Goal: Check status: Check status

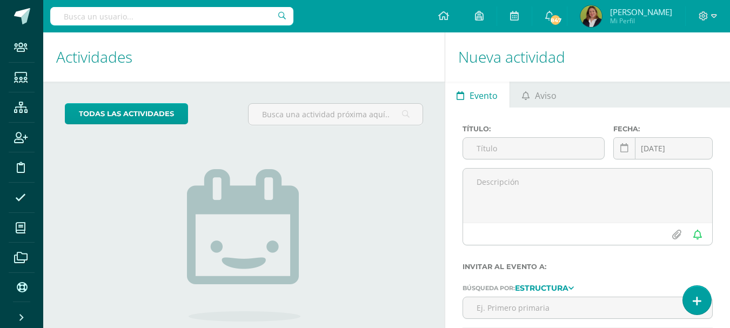
click at [147, 14] on input "text" at bounding box center [171, 16] width 243 height 18
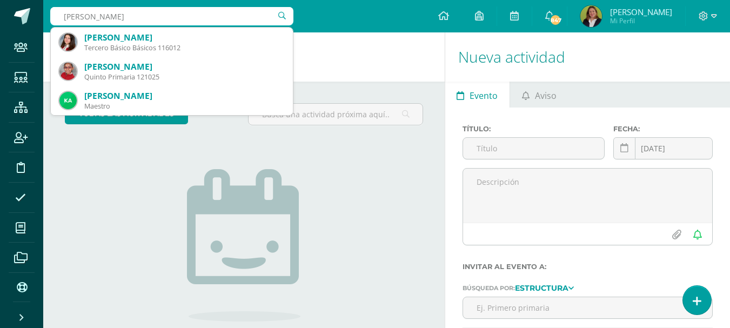
type input "Grajeda Alvarez"
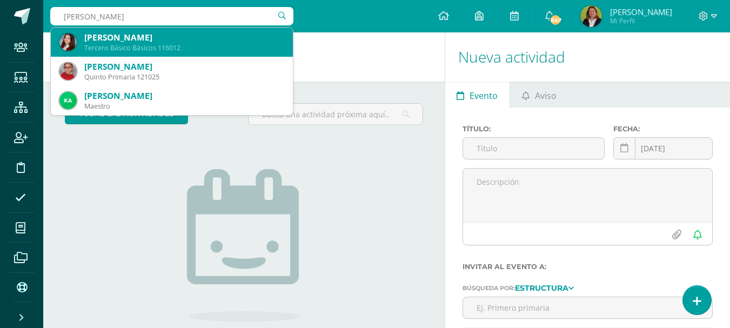
click at [119, 38] on div "[PERSON_NAME]" at bounding box center [184, 37] width 200 height 11
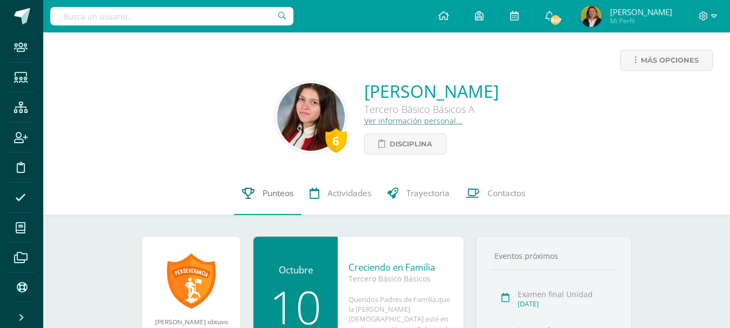
click at [273, 190] on span "Punteos" at bounding box center [278, 192] width 31 height 11
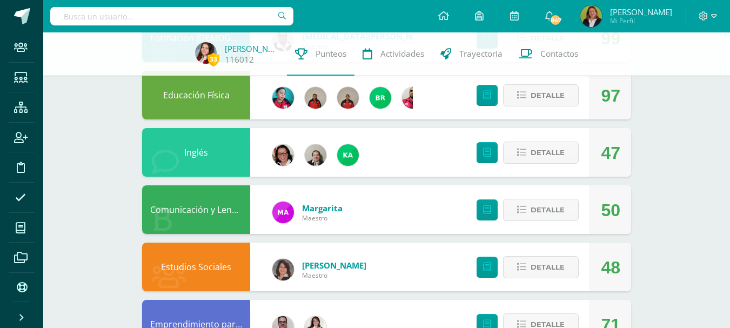
scroll to position [162, 0]
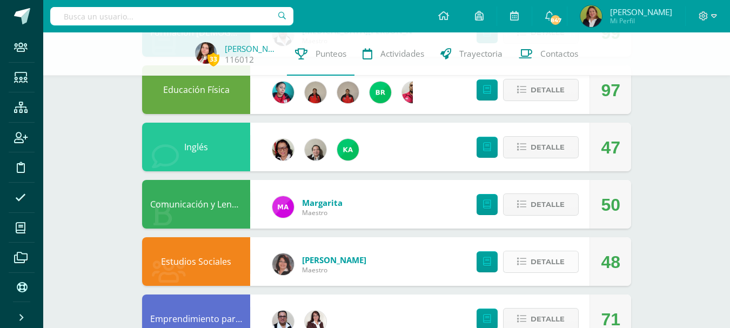
click at [523, 259] on icon at bounding box center [521, 261] width 9 height 9
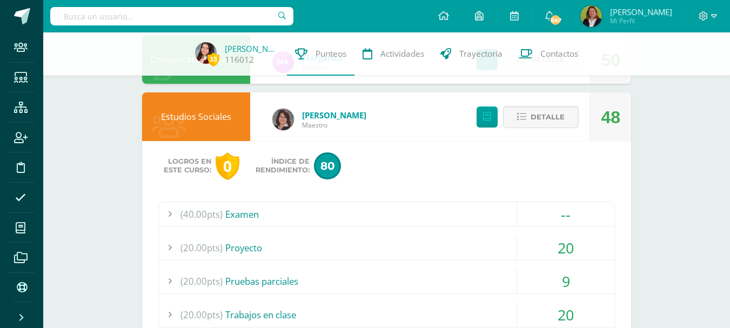
scroll to position [324, 0]
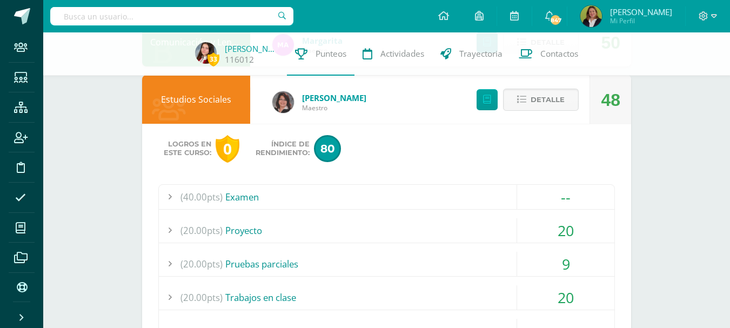
click at [519, 230] on div "20" at bounding box center [565, 230] width 97 height 24
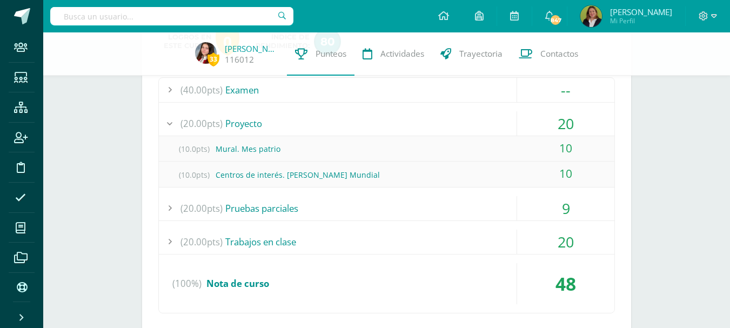
scroll to position [432, 0]
click at [515, 239] on div "(20.00pts) Trabajos en clase" at bounding box center [386, 240] width 455 height 24
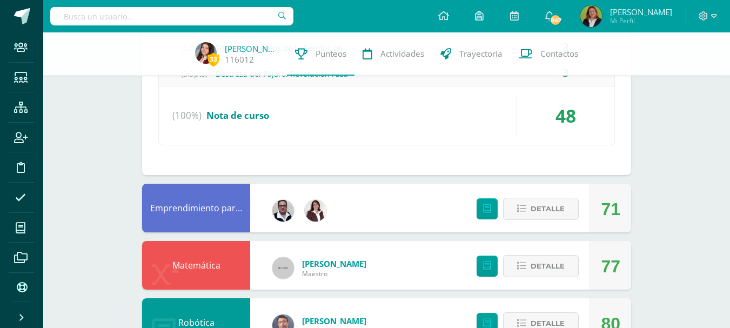
scroll to position [810, 0]
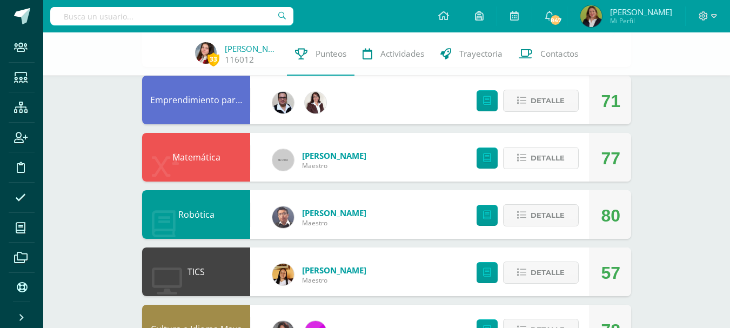
click at [526, 165] on button "Detalle" at bounding box center [541, 158] width 76 height 22
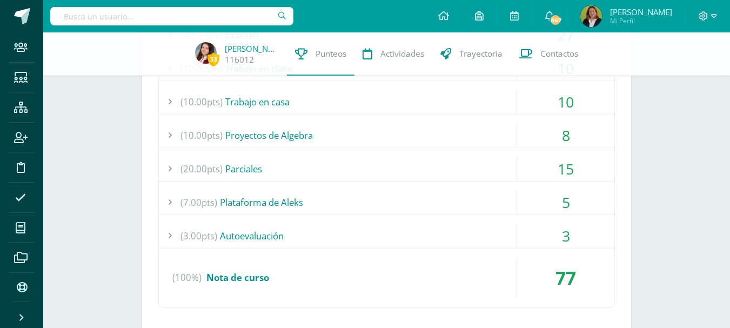
scroll to position [1026, 0]
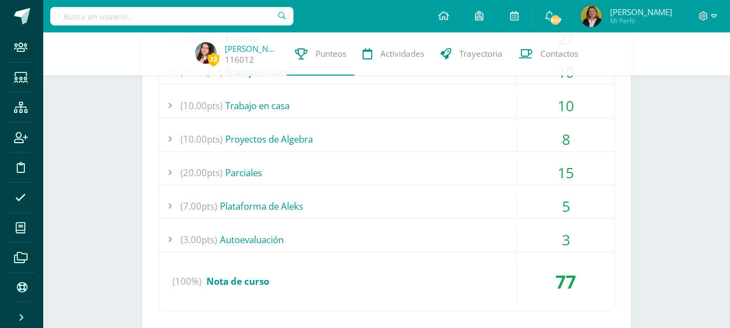
click at [539, 203] on div "5" at bounding box center [565, 206] width 97 height 24
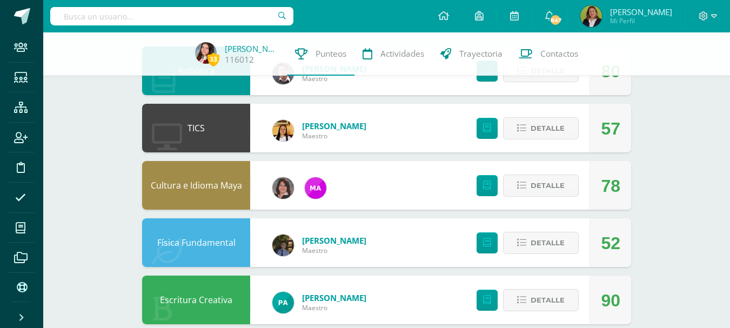
scroll to position [1358, 0]
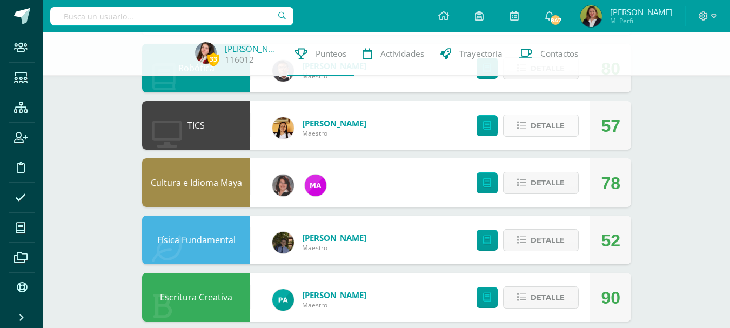
click at [520, 124] on icon at bounding box center [521, 125] width 9 height 9
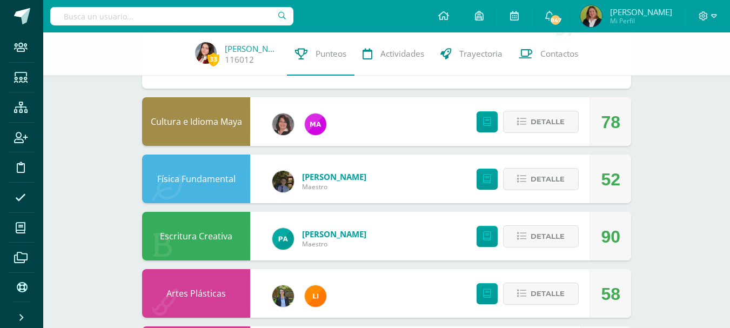
scroll to position [1628, 0]
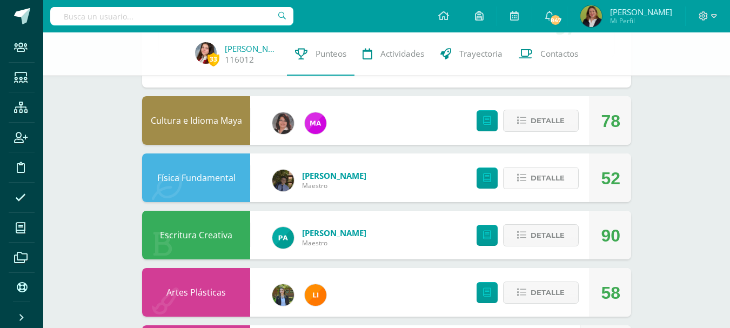
click at [520, 184] on button "Detalle" at bounding box center [541, 178] width 76 height 22
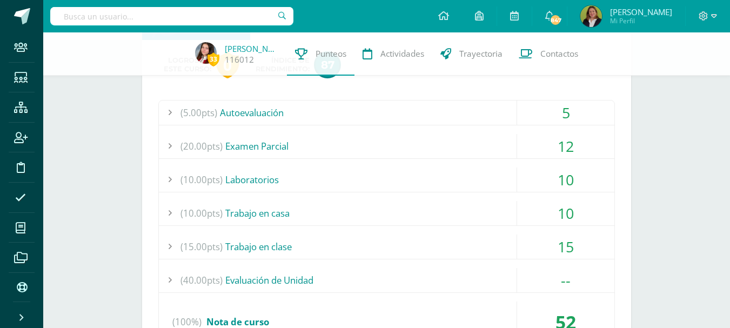
scroll to position [1844, 0]
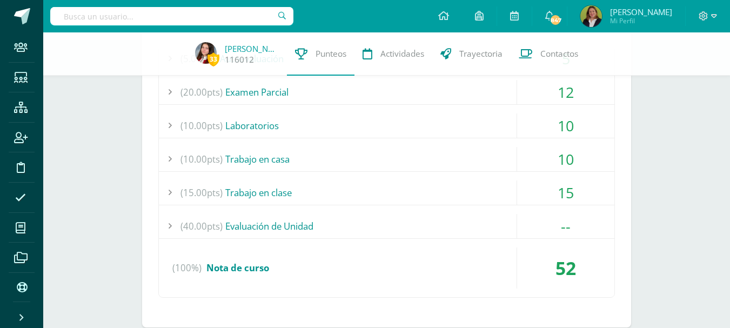
click at [529, 197] on div "15" at bounding box center [565, 192] width 97 height 24
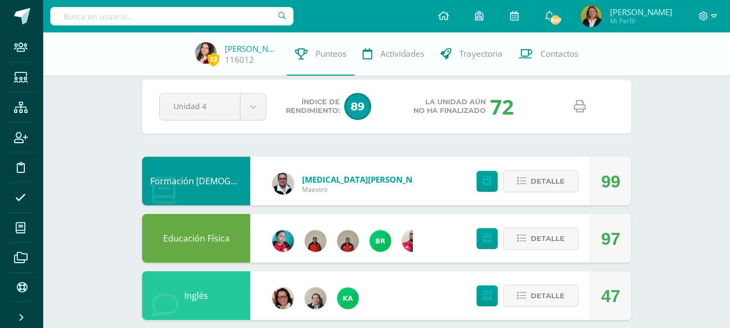
scroll to position [0, 0]
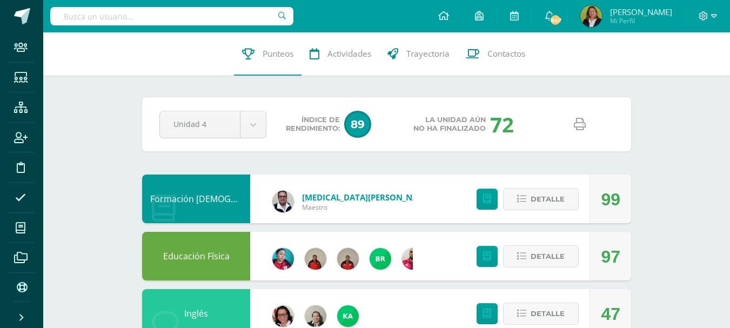
click at [583, 125] on icon at bounding box center [580, 124] width 12 height 12
